Goal: Information Seeking & Learning: Find specific fact

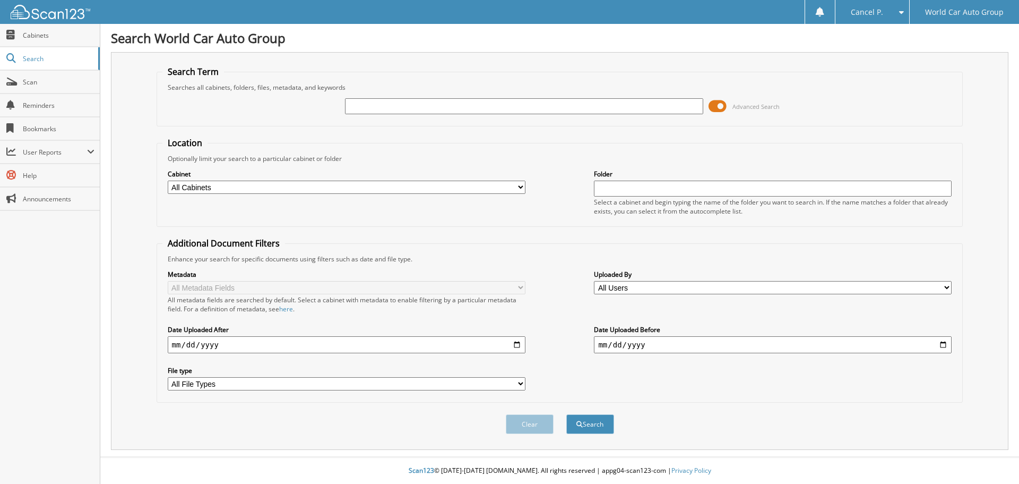
click at [500, 105] on input "text" at bounding box center [524, 106] width 358 height 16
type input "470346"
click at [567, 414] on button "Search" at bounding box center [591, 424] width 48 height 20
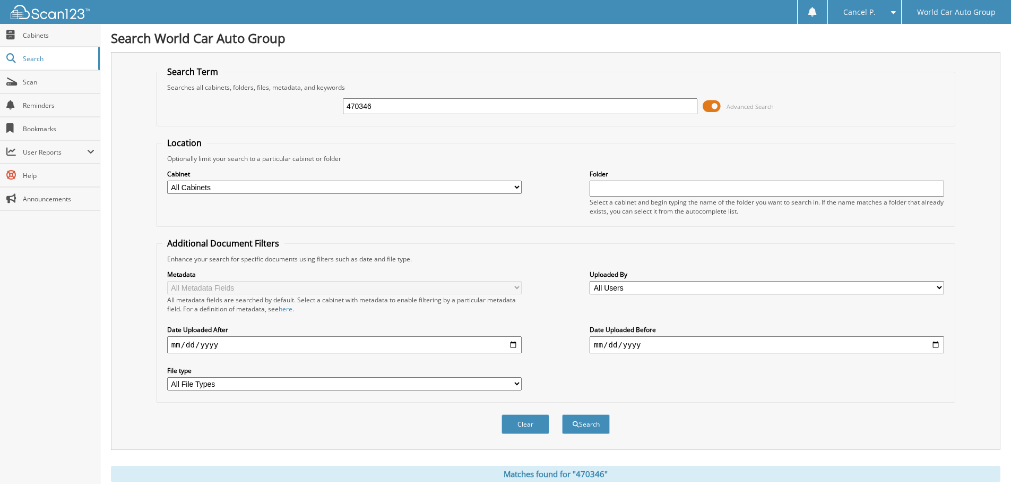
drag, startPoint x: 384, startPoint y: 101, endPoint x: 375, endPoint y: 107, distance: 10.3
click at [300, 106] on div "470346 Advanced Search" at bounding box center [556, 106] width 788 height 29
click at [593, 415] on div "Search" at bounding box center [586, 424] width 50 height 22
click at [593, 416] on button "Search" at bounding box center [586, 424] width 48 height 20
drag, startPoint x: 389, startPoint y: 95, endPoint x: 331, endPoint y: 116, distance: 62.1
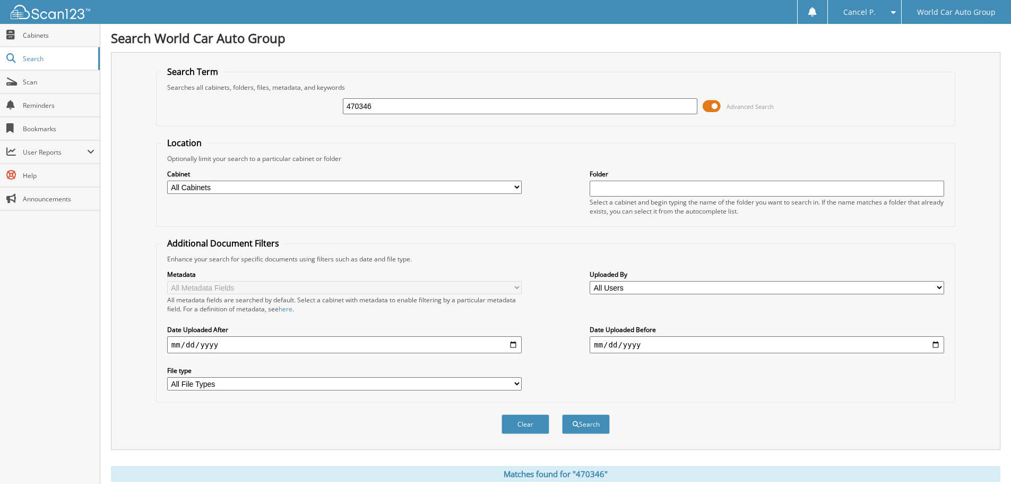
click at [285, 119] on div "470346 Advanced Search" at bounding box center [556, 106] width 788 height 29
drag, startPoint x: 378, startPoint y: 106, endPoint x: 293, endPoint y: 125, distance: 86.4
click at [294, 123] on fieldset "Search Term Searches all cabinets, folders, files, metadata, and keywords 47034…" at bounding box center [556, 96] width 800 height 61
type input "135594"
click at [562, 414] on button "Search" at bounding box center [586, 424] width 48 height 20
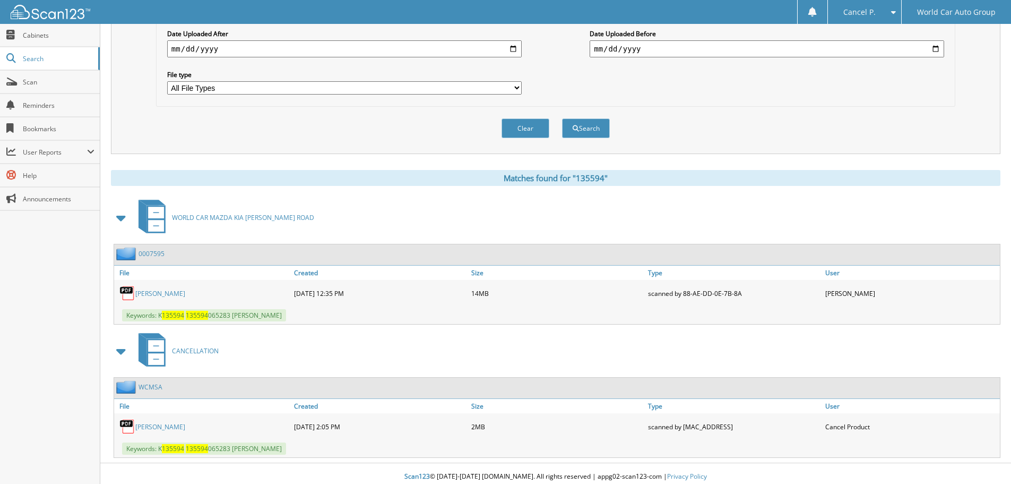
scroll to position [302, 0]
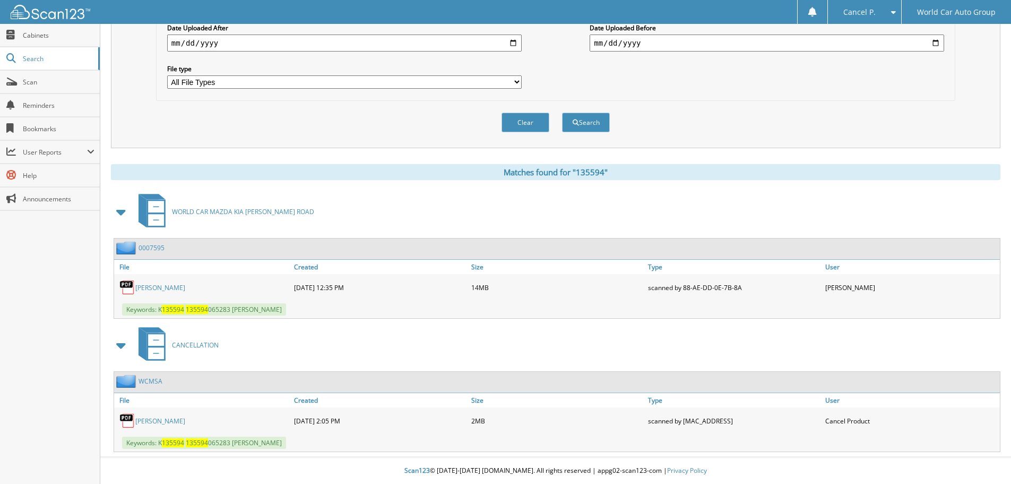
click at [177, 418] on link "JOEL MORENO" at bounding box center [160, 420] width 50 height 9
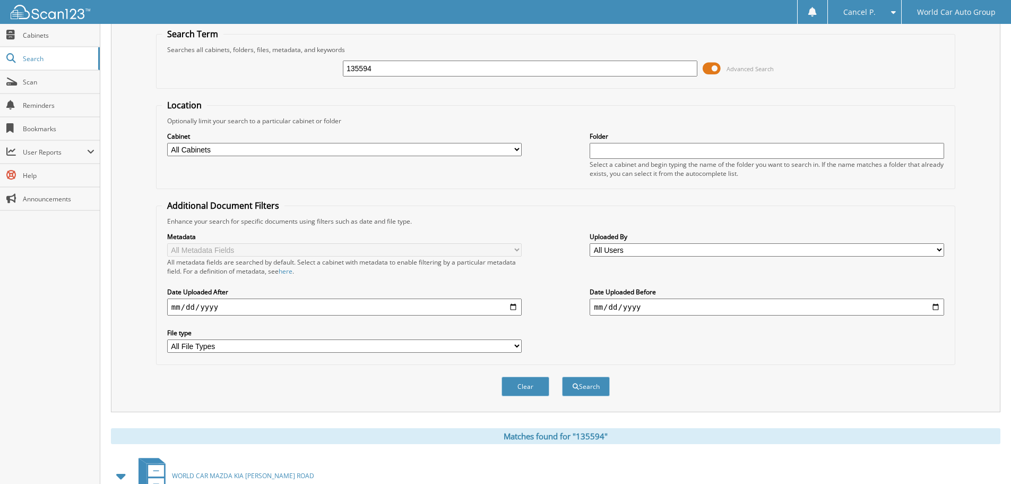
scroll to position [37, 0]
drag, startPoint x: 472, startPoint y: 80, endPoint x: 394, endPoint y: 70, distance: 78.6
click at [396, 71] on div "135594 Advanced Search" at bounding box center [556, 69] width 788 height 29
drag, startPoint x: 392, startPoint y: 67, endPoint x: 305, endPoint y: 88, distance: 89.5
click at [309, 85] on fieldset "Search Term Searches all cabinets, folders, files, metadata, and keywords 13559…" at bounding box center [556, 59] width 800 height 61
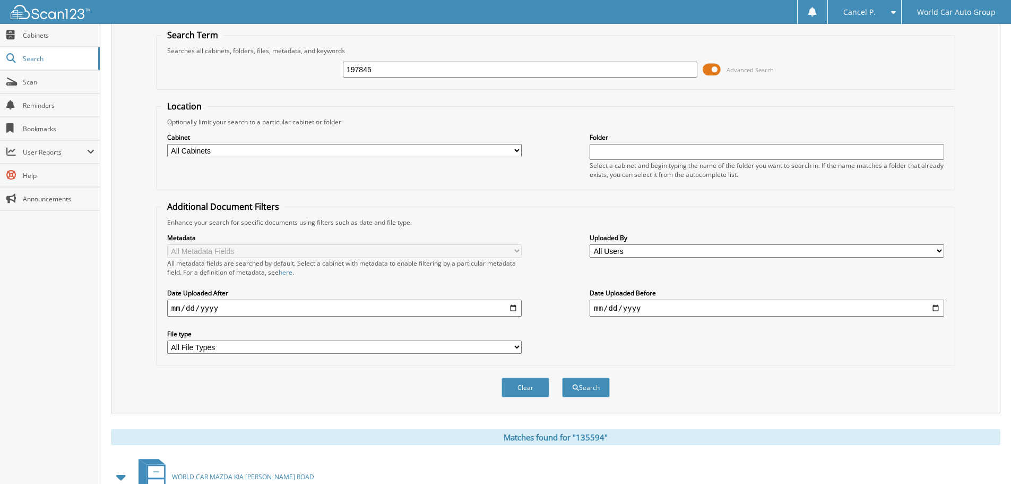
type input "197845"
click at [562, 378] on button "Search" at bounding box center [586, 388] width 48 height 20
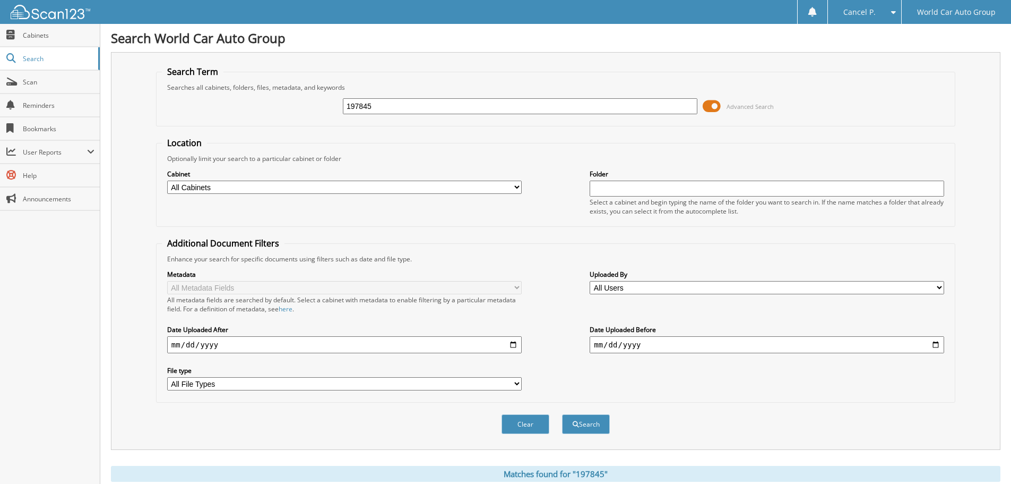
drag, startPoint x: 437, startPoint y: 111, endPoint x: 330, endPoint y: 117, distance: 106.9
click at [330, 117] on div "197845 Advanced Search" at bounding box center [556, 106] width 788 height 29
type input "097824"
click at [562, 414] on button "Search" at bounding box center [586, 424] width 48 height 20
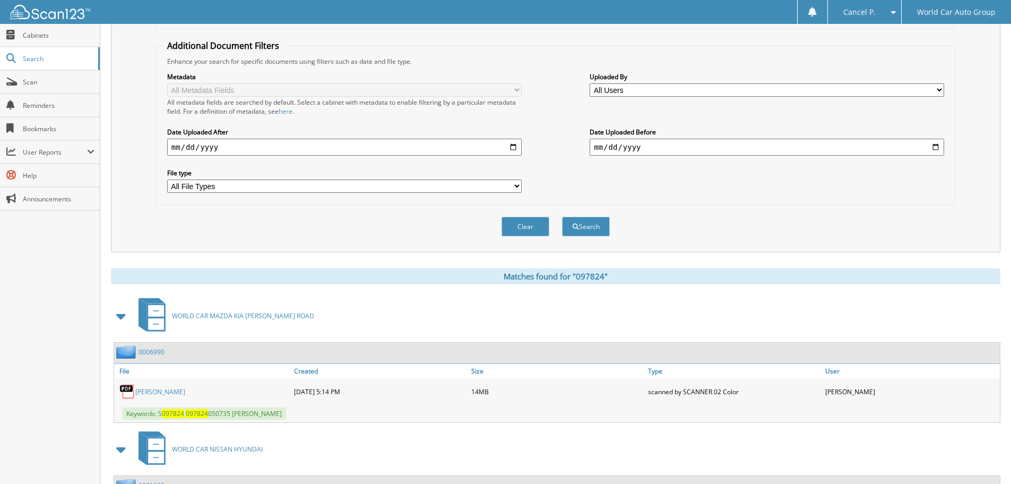
scroll to position [212, 0]
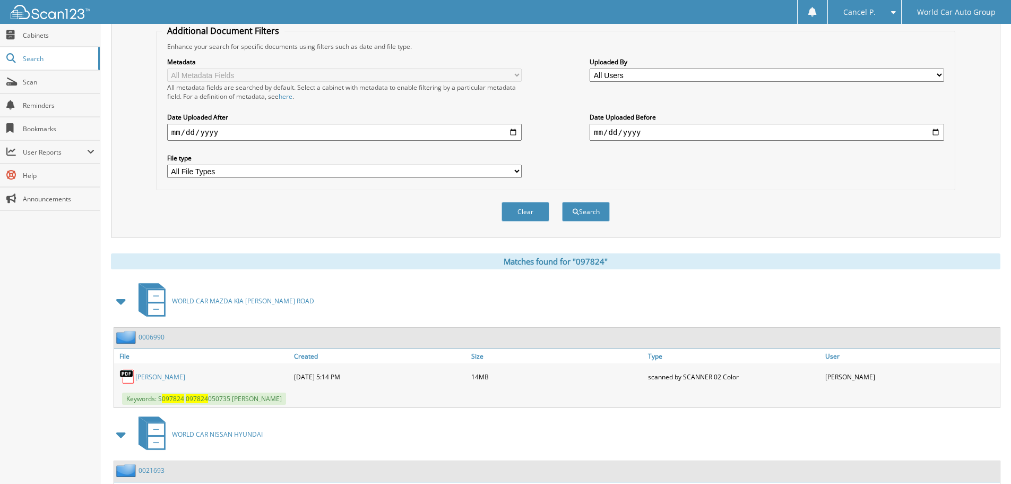
drag, startPoint x: 489, startPoint y: 1, endPoint x: 651, endPoint y: 28, distance: 164.8
click at [651, 28] on fieldset "Additional Document Filters Enhance your search for specific documents using fi…" at bounding box center [556, 107] width 800 height 165
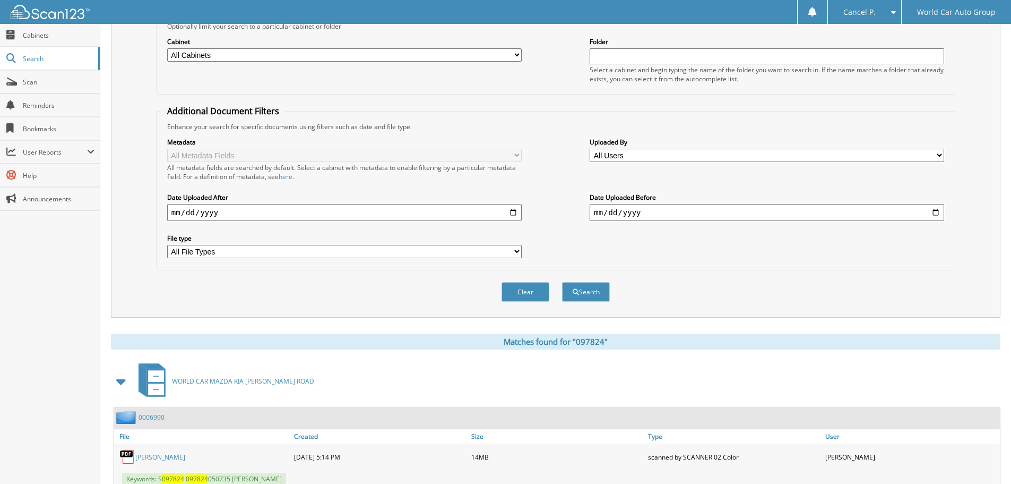
scroll to position [0, 0]
